Goal: Information Seeking & Learning: Compare options

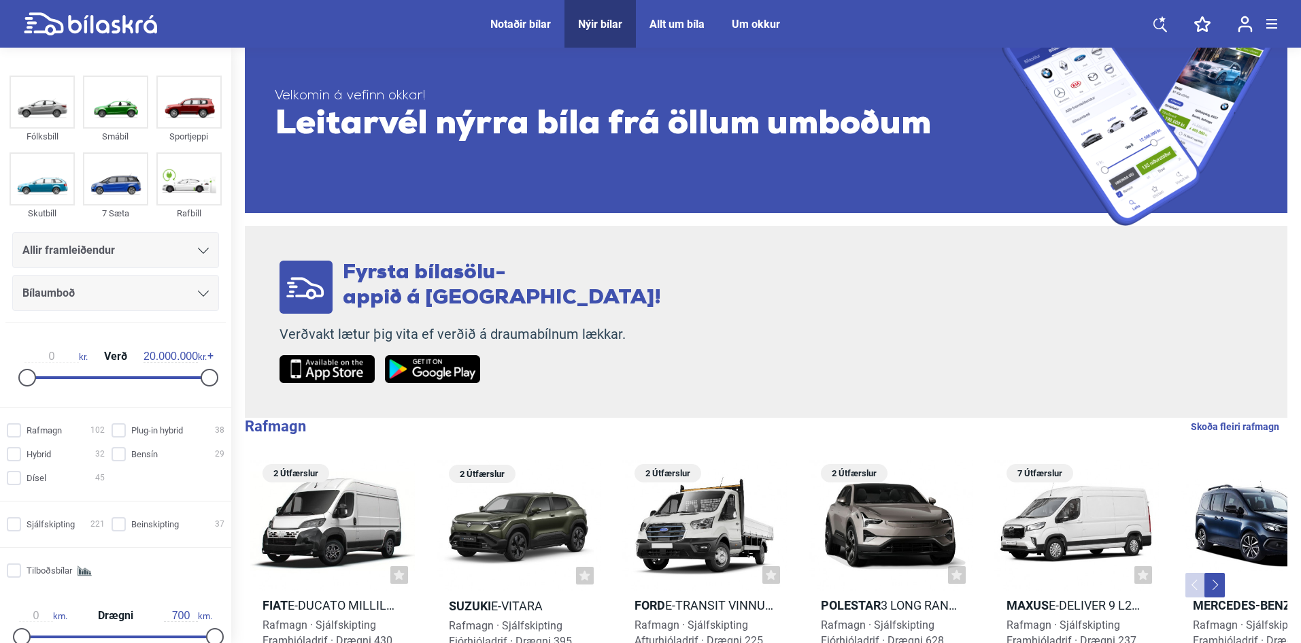
scroll to position [272, 0]
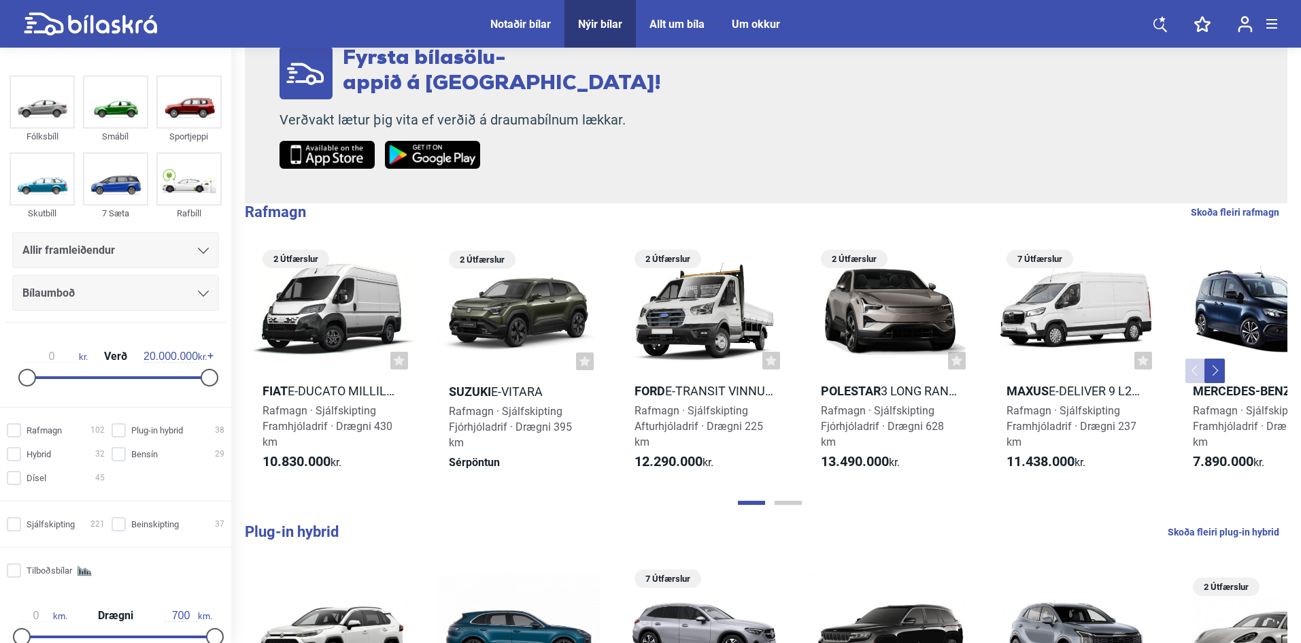
click at [1211, 370] on button "Next" at bounding box center [1215, 371] width 20 height 24
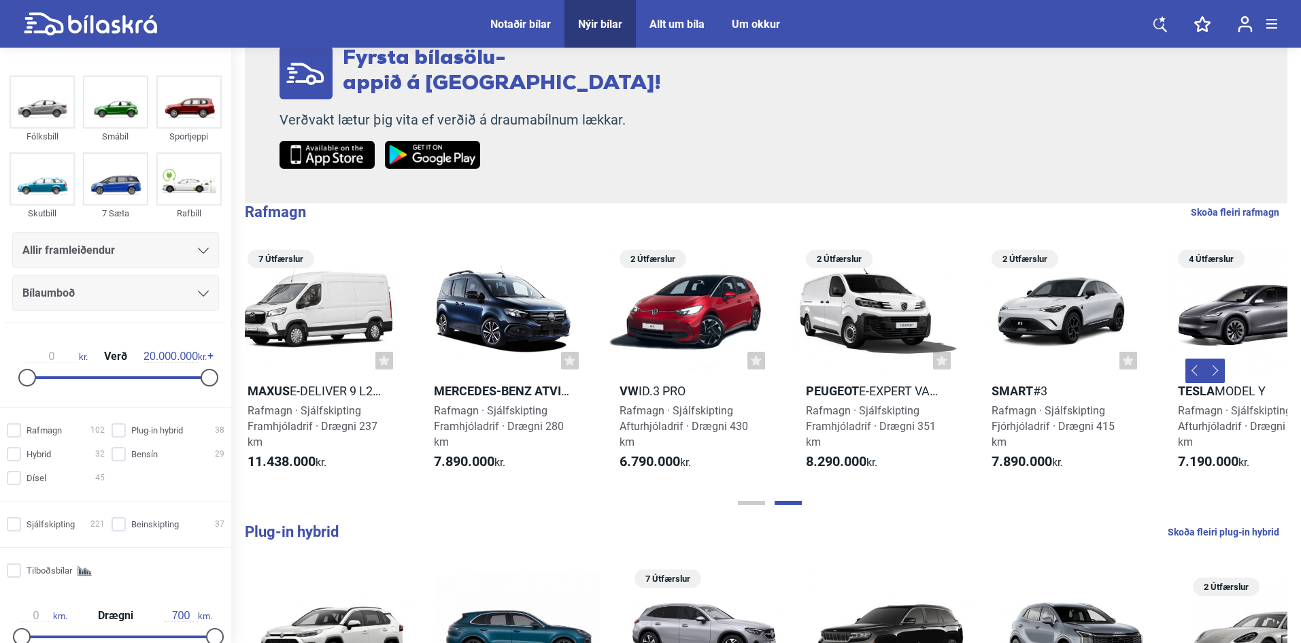
scroll to position [0, 800]
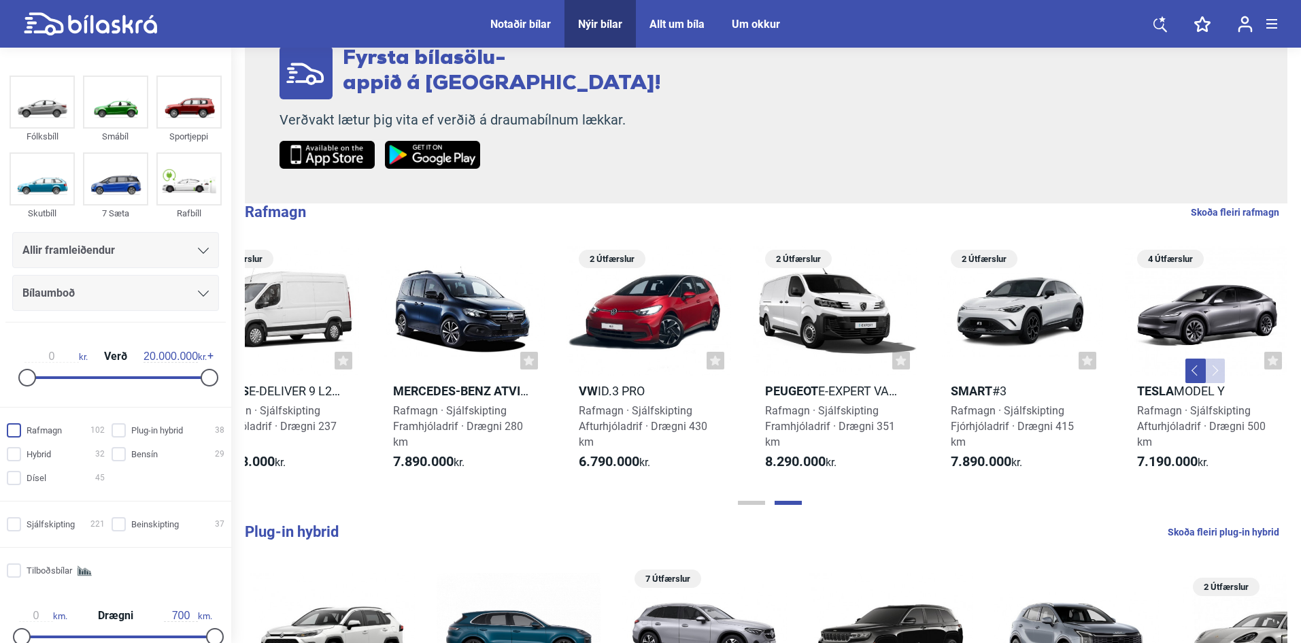
click at [7, 431] on span at bounding box center [14, 430] width 14 height 14
click at [9, 431] on input "Rafmagn 102" at bounding box center [58, 431] width 98 height 14
checkbox input "true"
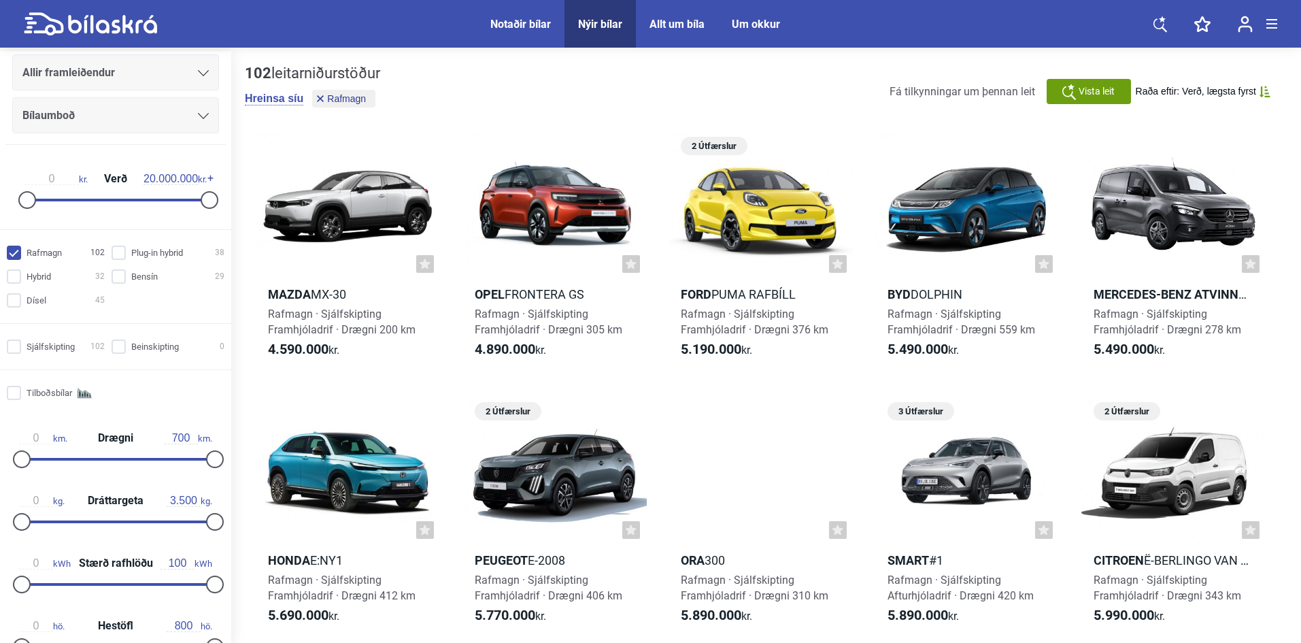
scroll to position [204, 0]
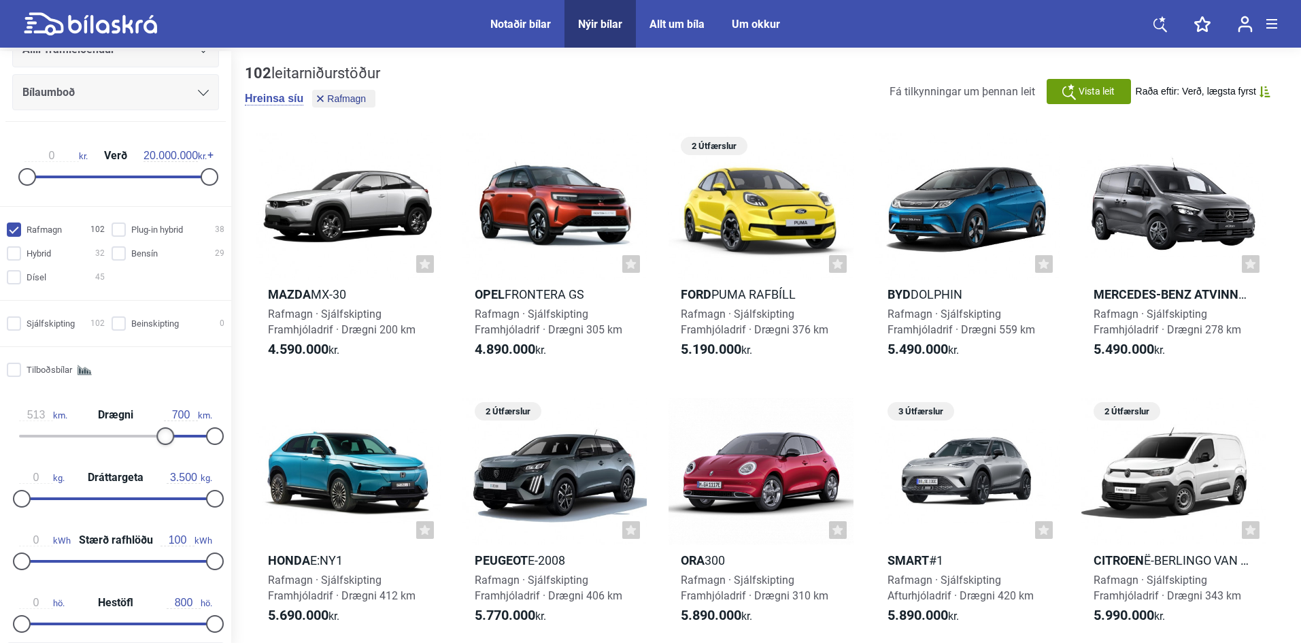
type input "510"
drag, startPoint x: 18, startPoint y: 432, endPoint x: 156, endPoint y: 437, distance: 137.5
click at [156, 437] on div at bounding box center [163, 436] width 18 height 18
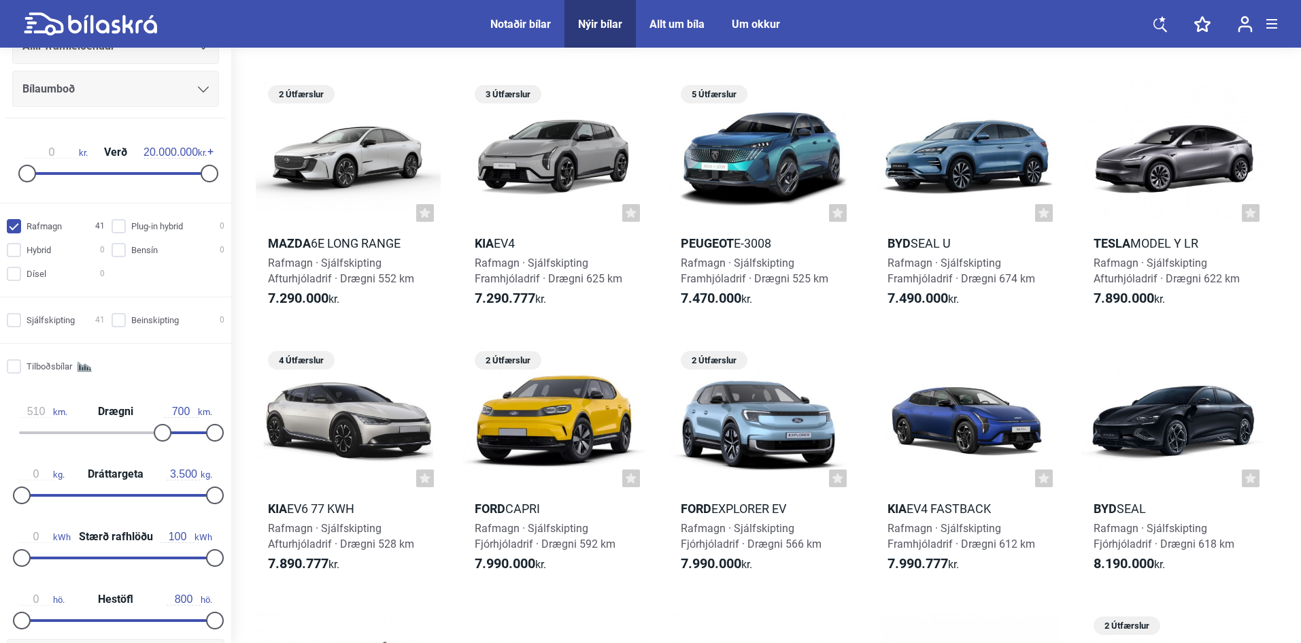
scroll to position [340, 0]
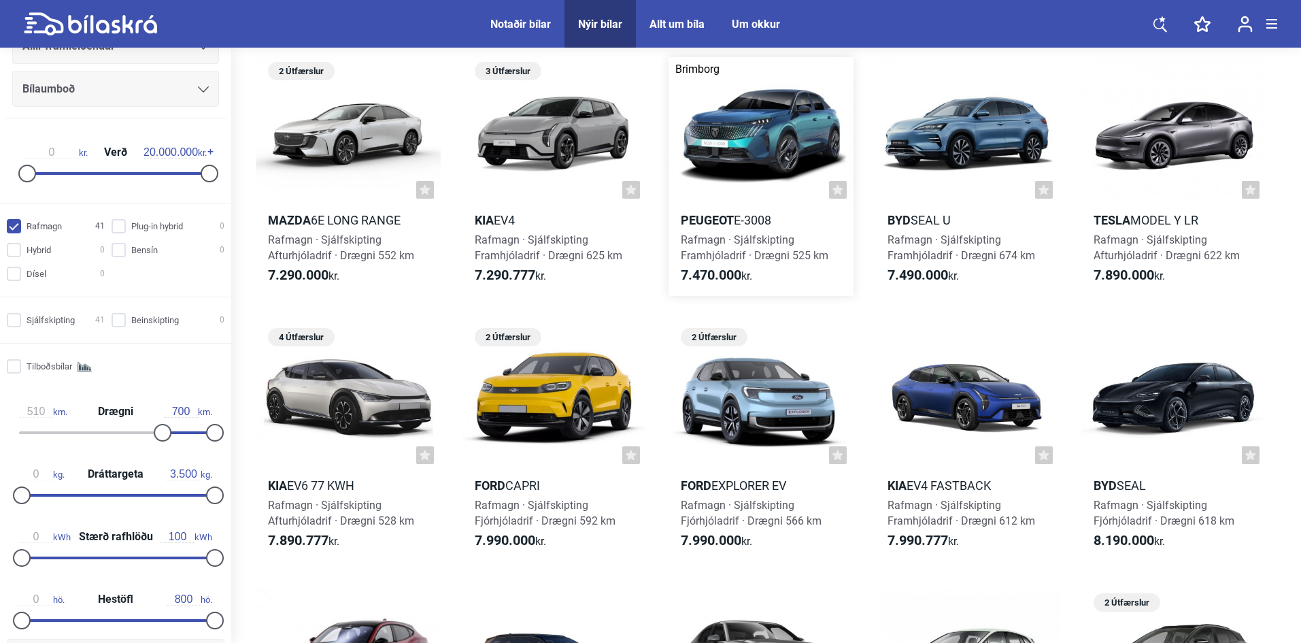
click at [745, 221] on h2 "Peugeot e-3008" at bounding box center [761, 220] width 185 height 16
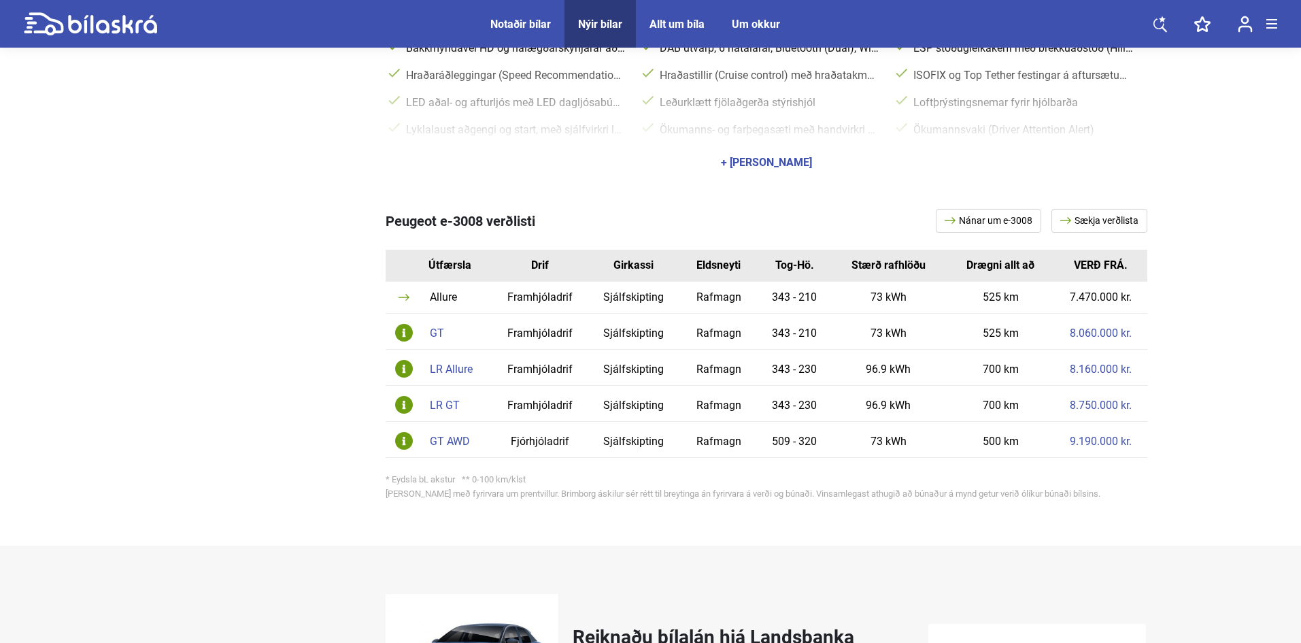
scroll to position [748, 0]
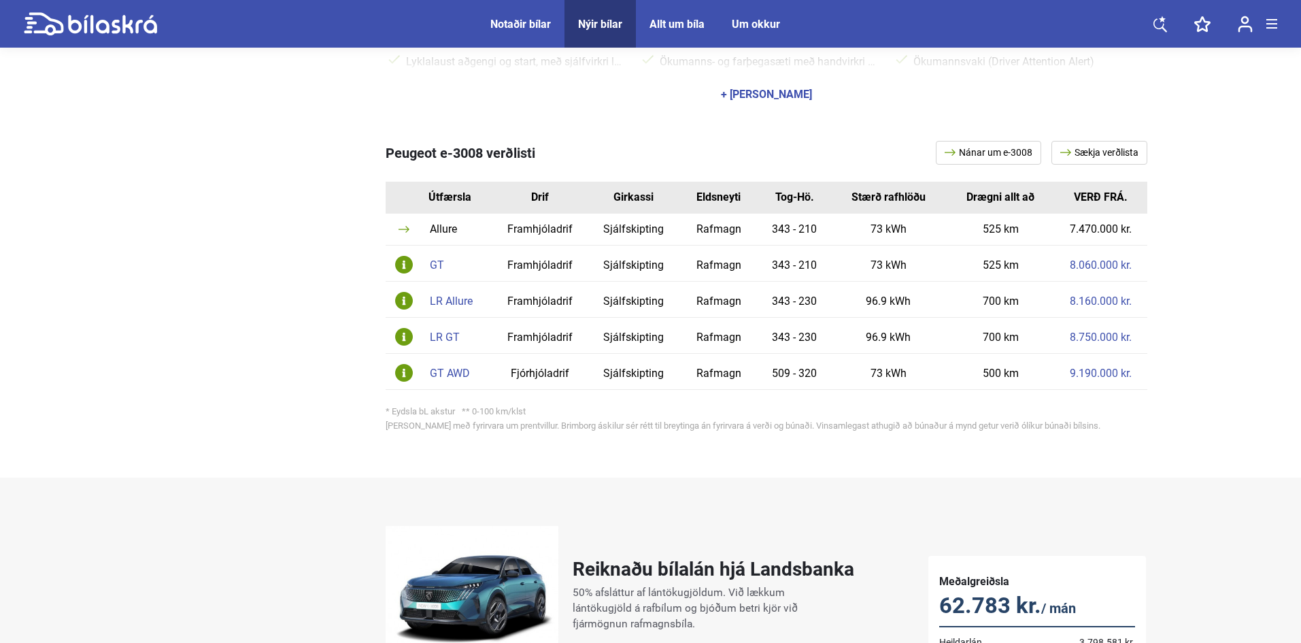
click at [1091, 332] on link "8.750.000 kr." at bounding box center [1101, 337] width 62 height 11
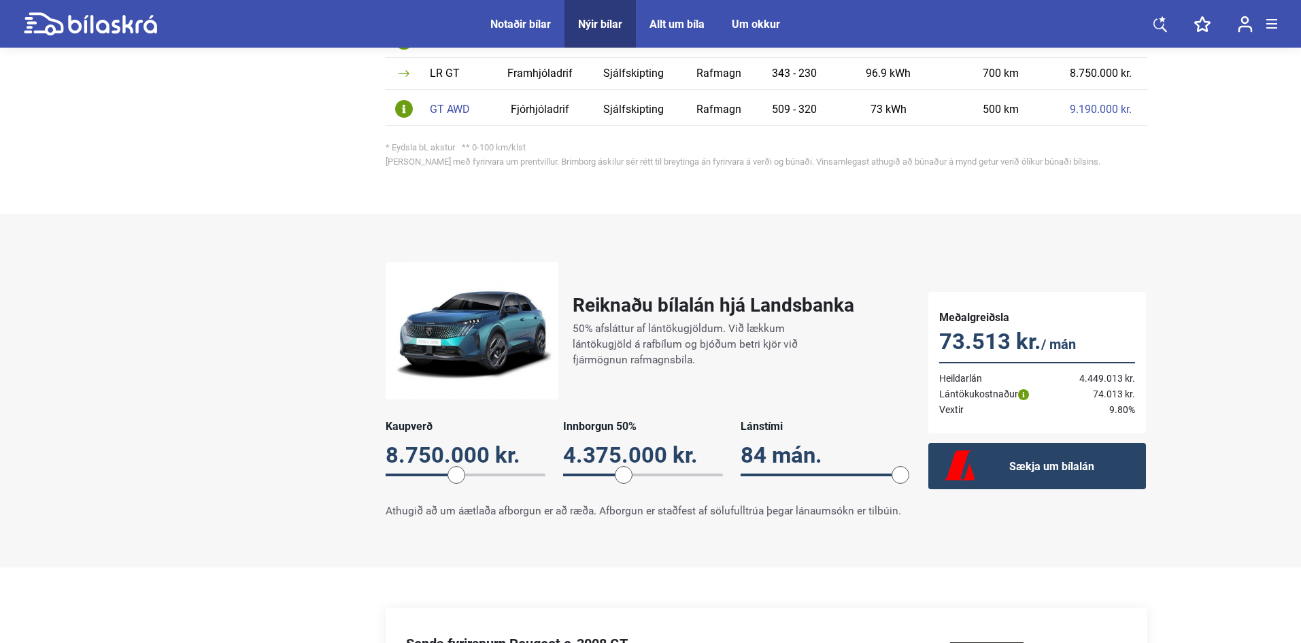
scroll to position [1293, 0]
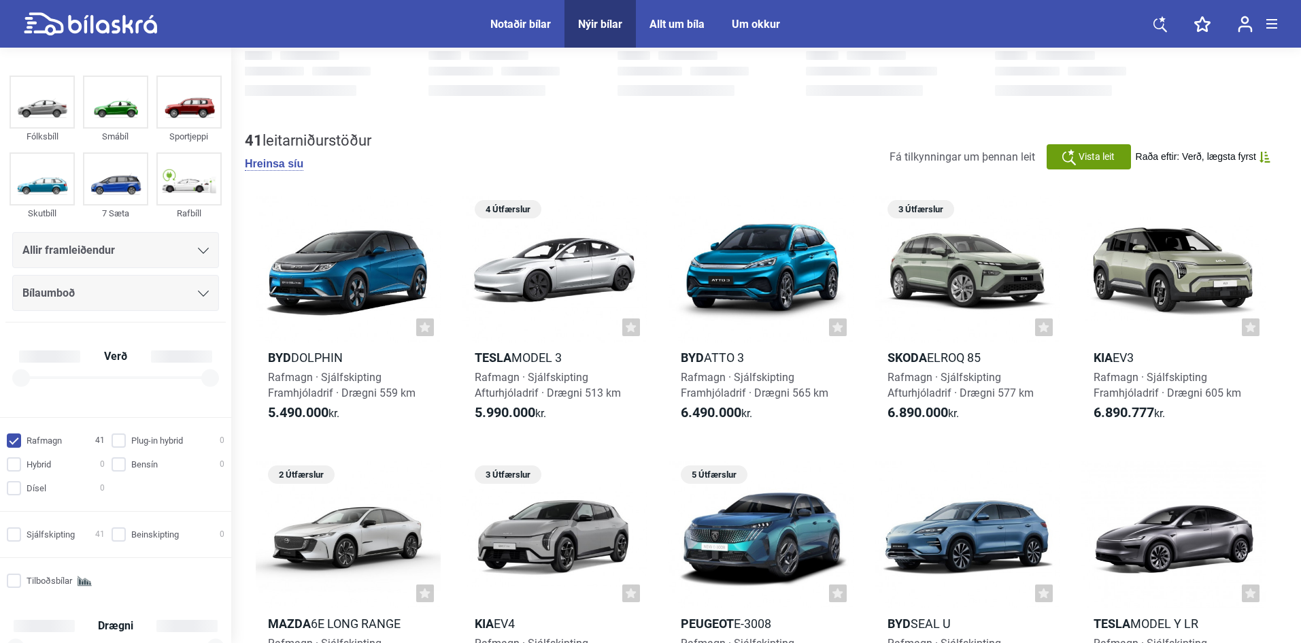
checkbox input "true"
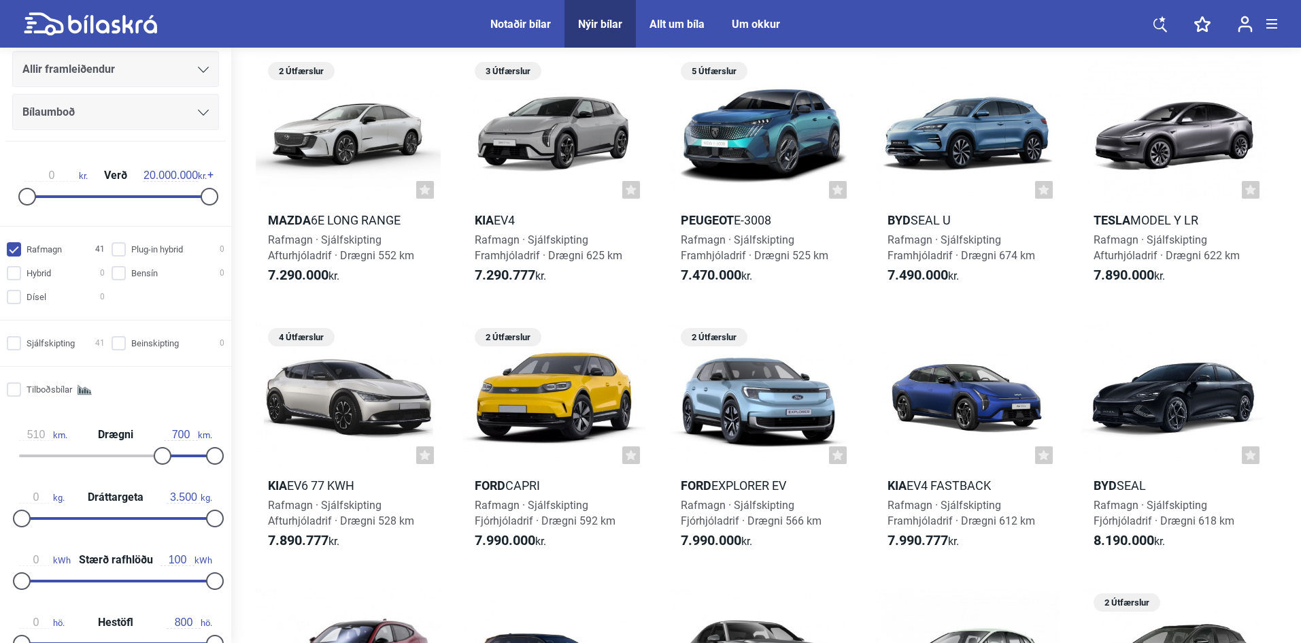
scroll to position [204, 0]
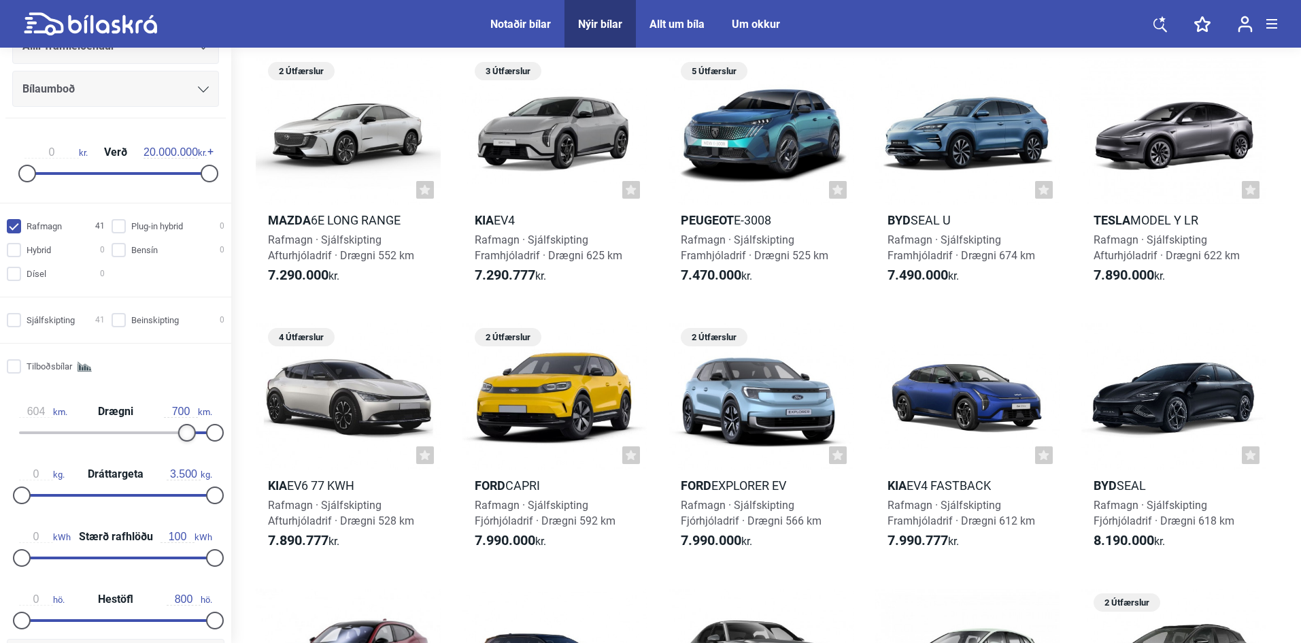
type input "606"
drag, startPoint x: 157, startPoint y: 432, endPoint x: 183, endPoint y: 437, distance: 26.3
click at [183, 437] on div at bounding box center [189, 433] width 18 height 18
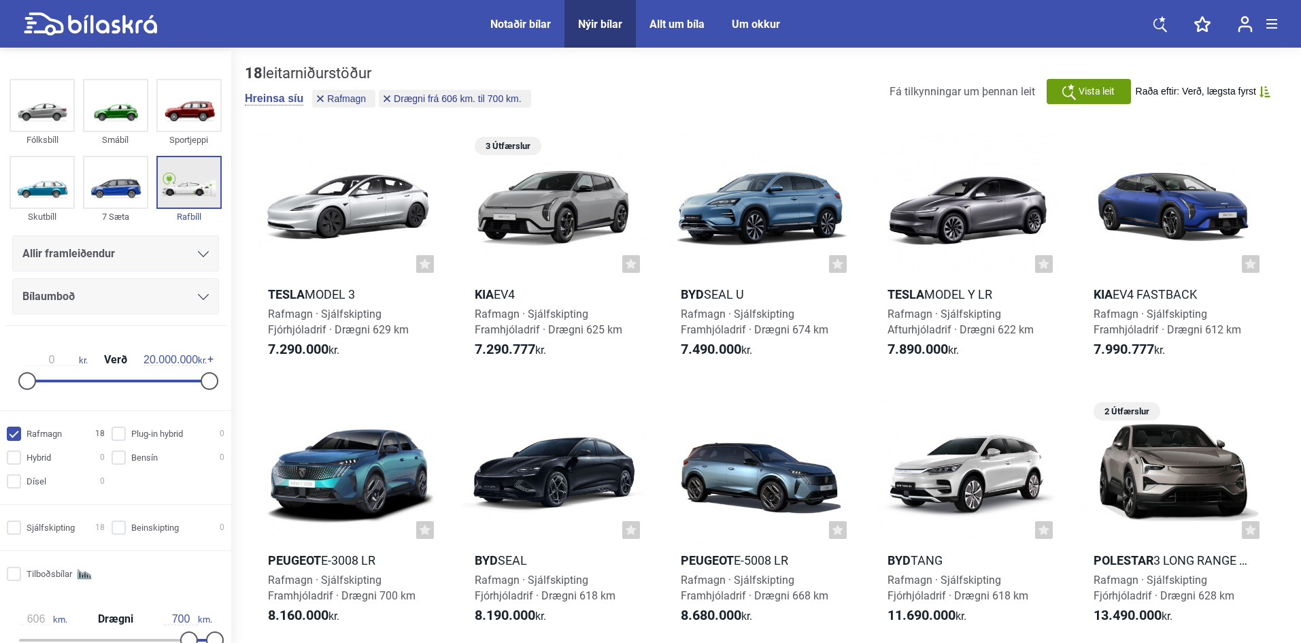
click at [199, 171] on img at bounding box center [189, 182] width 63 height 50
checkbox input "false"
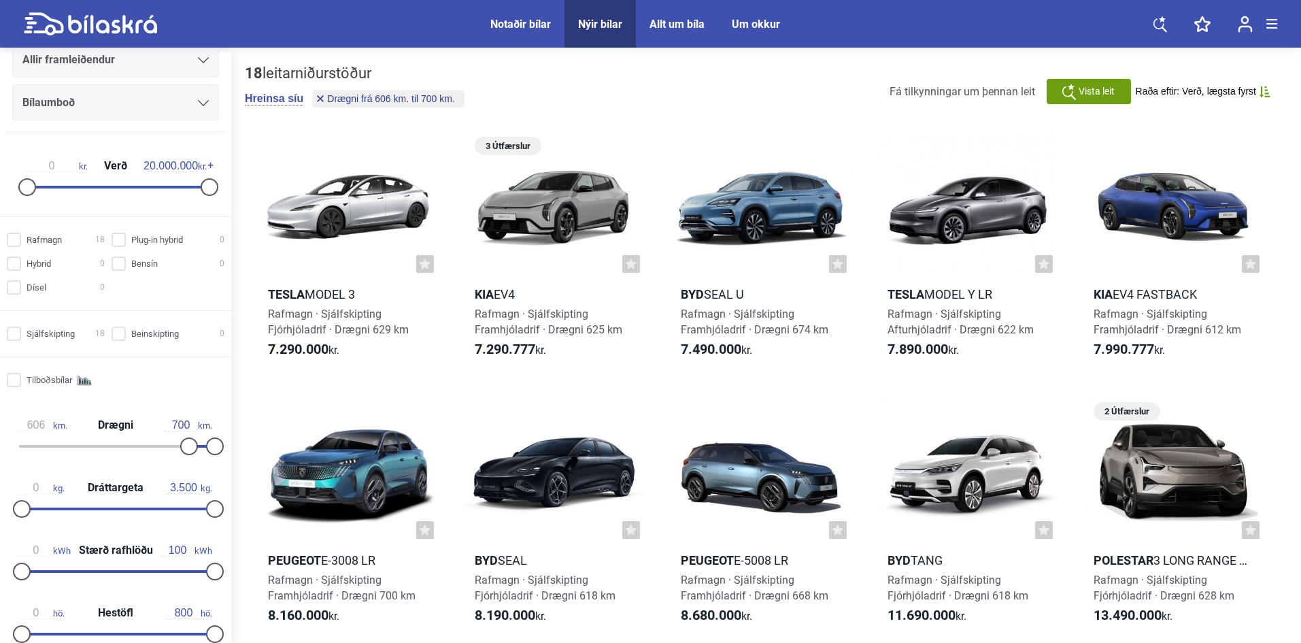
scroll to position [204, 0]
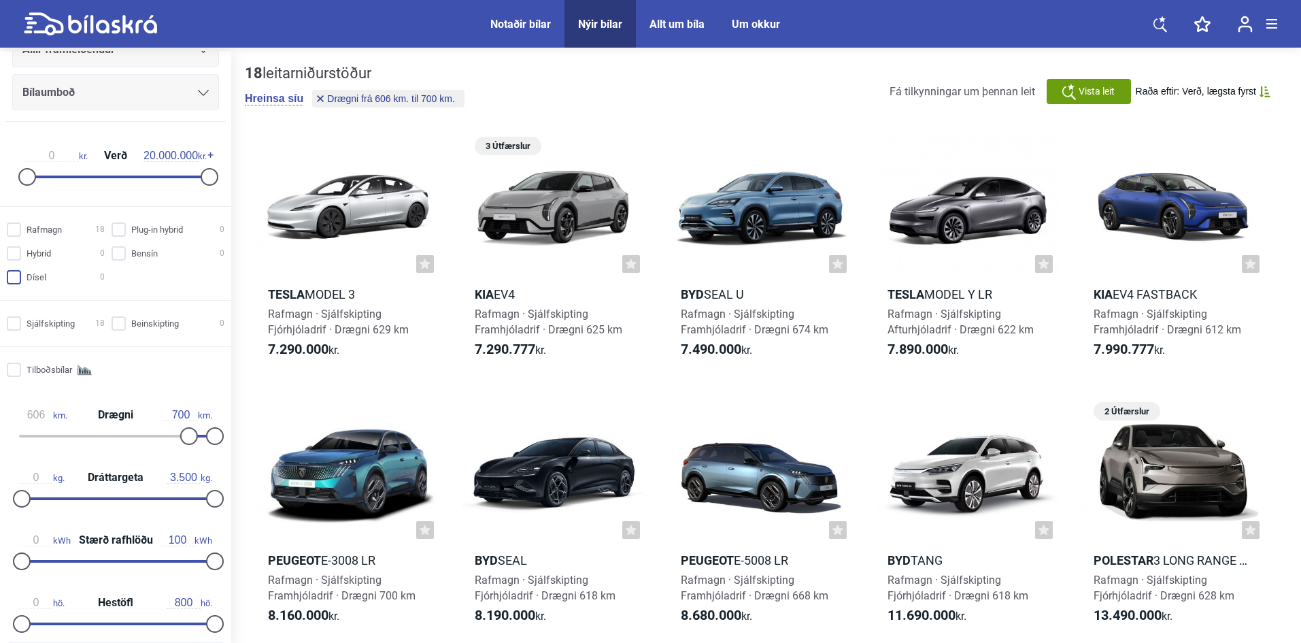
click at [18, 276] on input "Dísel 0" at bounding box center [58, 278] width 98 height 14
checkbox input "true"
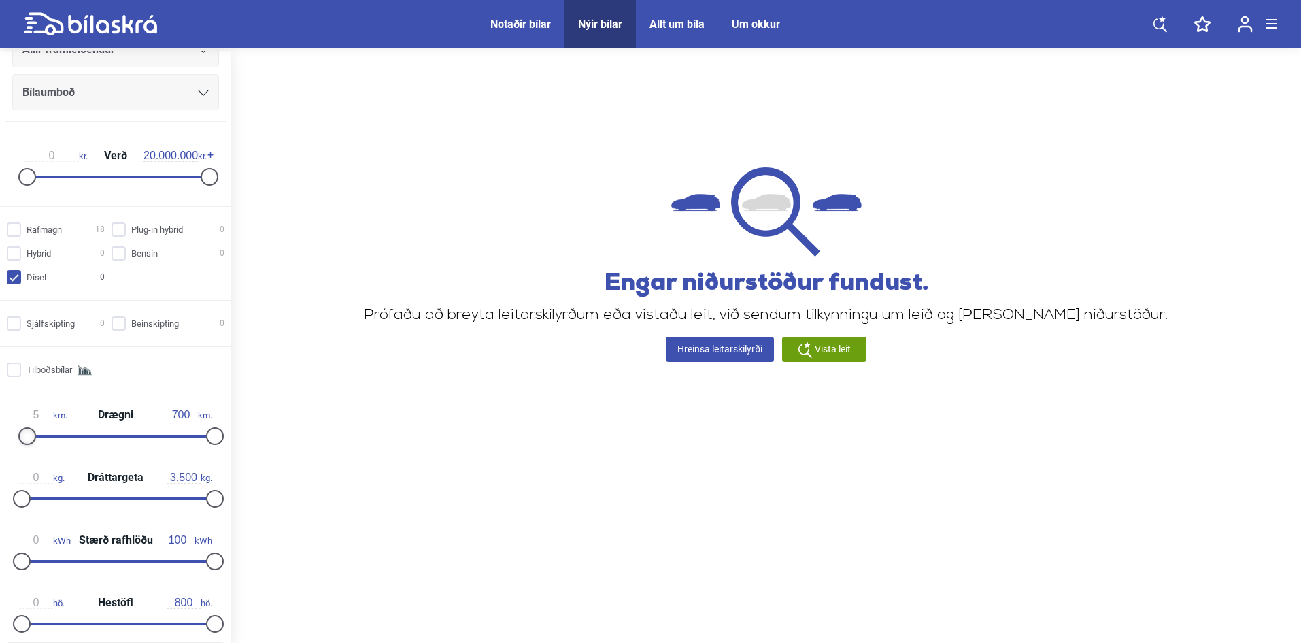
type input "0"
drag, startPoint x: 184, startPoint y: 437, endPoint x: 5, endPoint y: 427, distance: 179.2
click at [5, 427] on div "0 km. Drægni 700 km." at bounding box center [115, 423] width 220 height 63
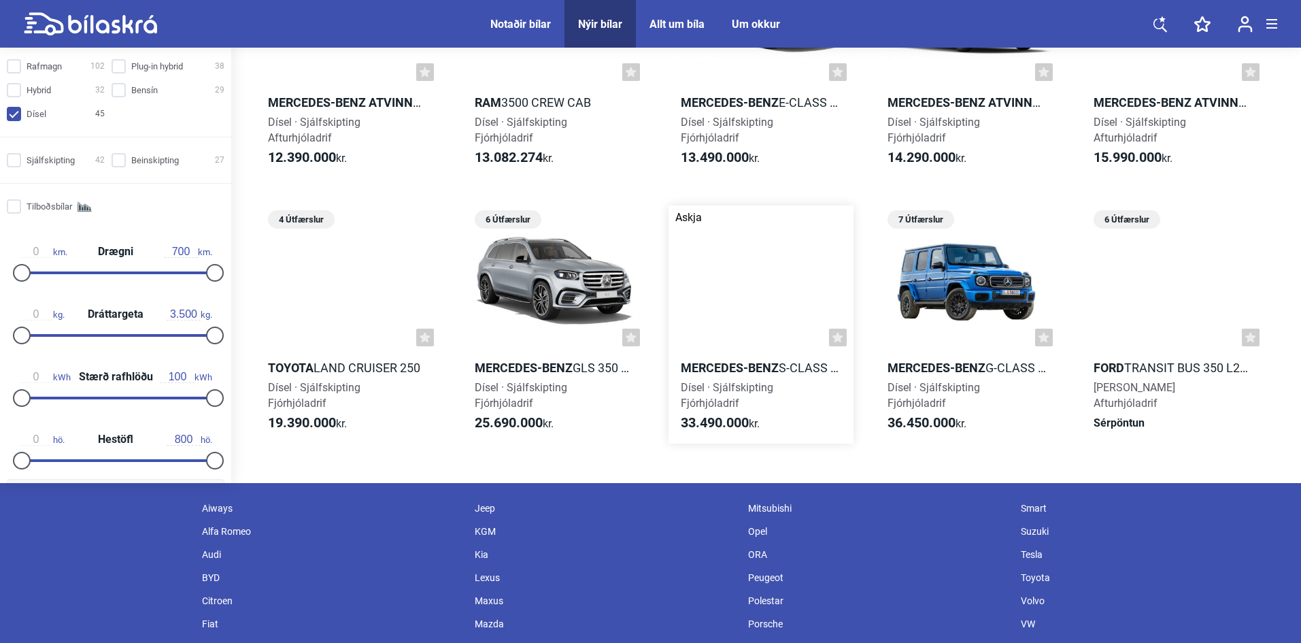
scroll to position [2171, 0]
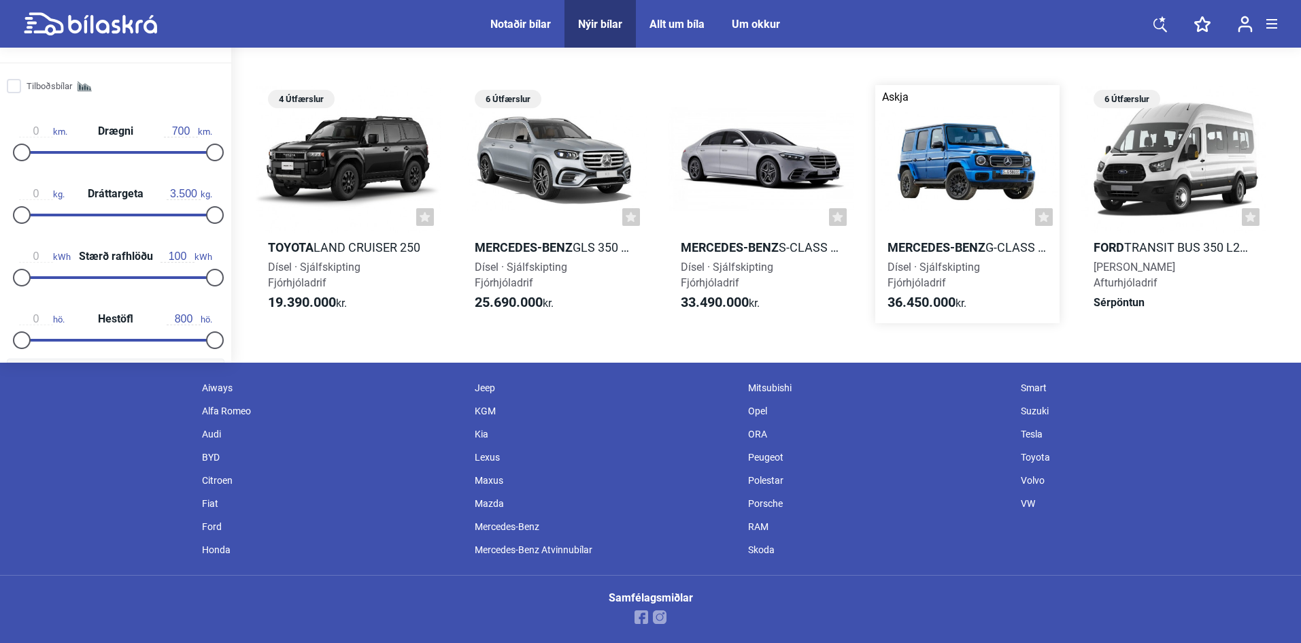
click at [910, 247] on b "Mercedes-Benz" at bounding box center [937, 247] width 98 height 14
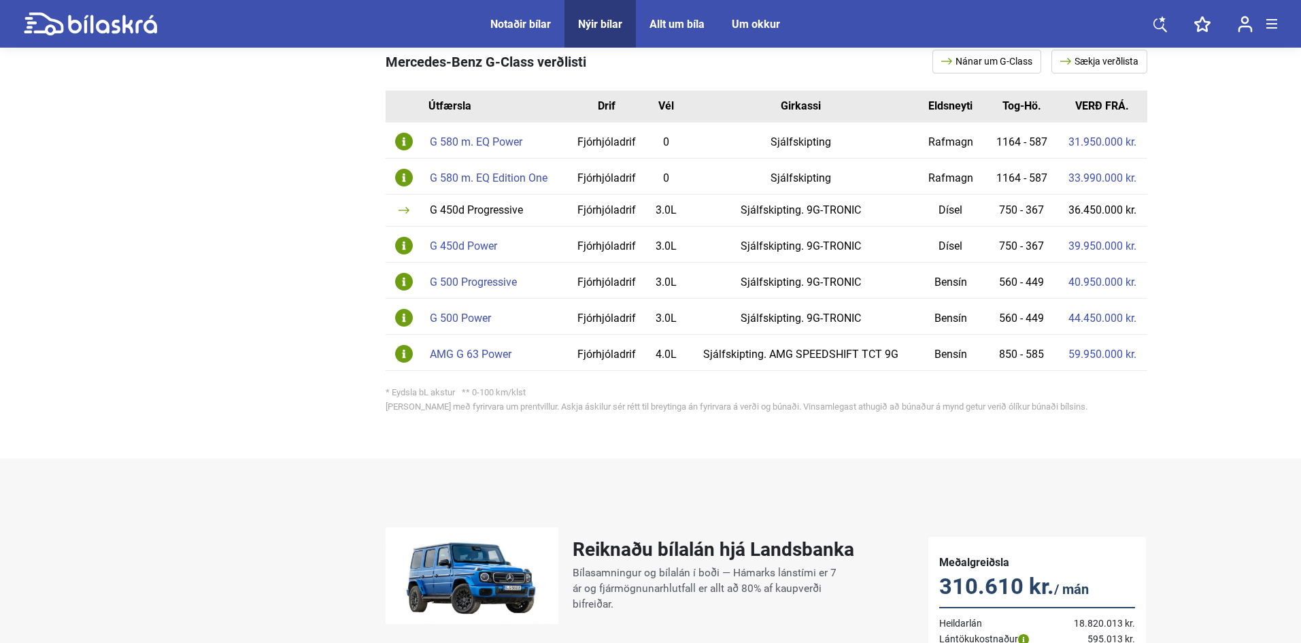
scroll to position [816, 0]
